Goal: Check status: Check status

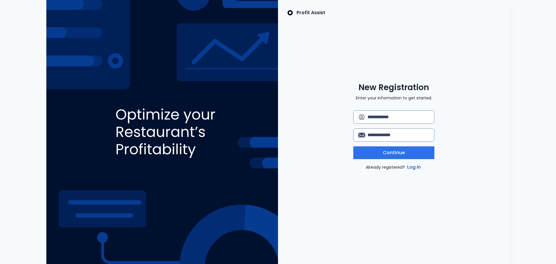
click at [415, 167] on link "Log in" at bounding box center [414, 167] width 16 height 7
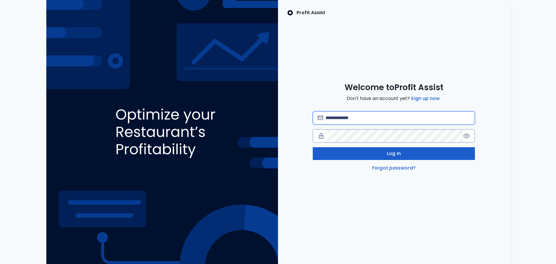
type input "**********"
click at [367, 153] on button "Log in" at bounding box center [394, 153] width 162 height 13
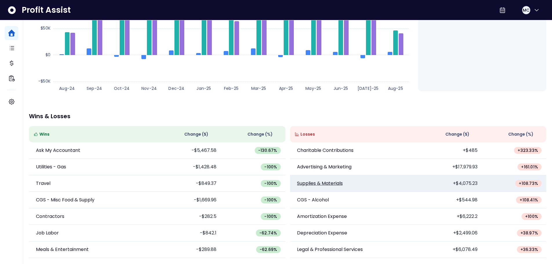
click at [334, 182] on p "Supplies & Materials" at bounding box center [320, 183] width 46 height 7
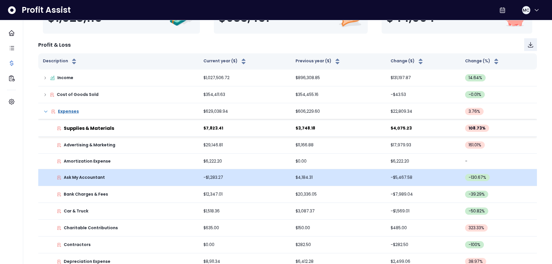
scroll to position [77, 0]
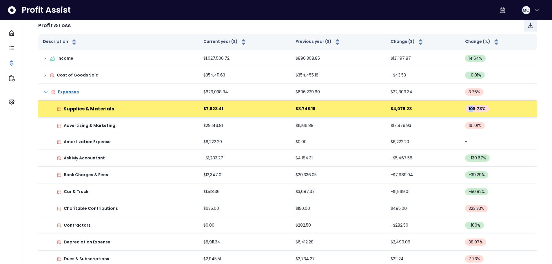
click at [471, 107] on td "108.73 %" at bounding box center [498, 109] width 77 height 17
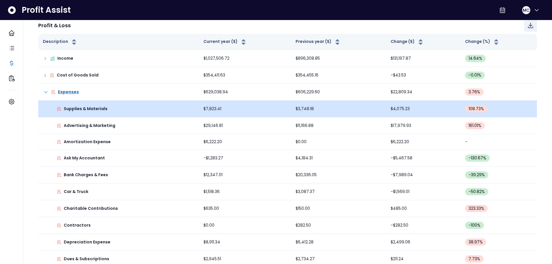
click at [461, 108] on td "108.73 %" at bounding box center [498, 109] width 77 height 17
click at [397, 107] on td "$4,075.23" at bounding box center [423, 109] width 74 height 17
click at [91, 110] on p "Supplies & Materials" at bounding box center [86, 109] width 44 height 6
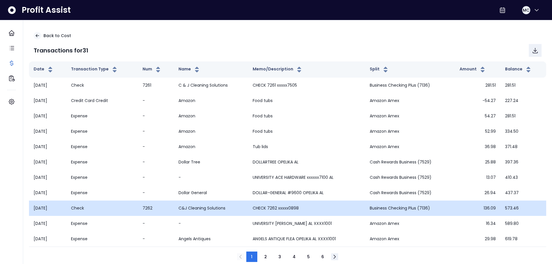
scroll to position [0, 0]
